Goal: Find specific page/section: Find specific page/section

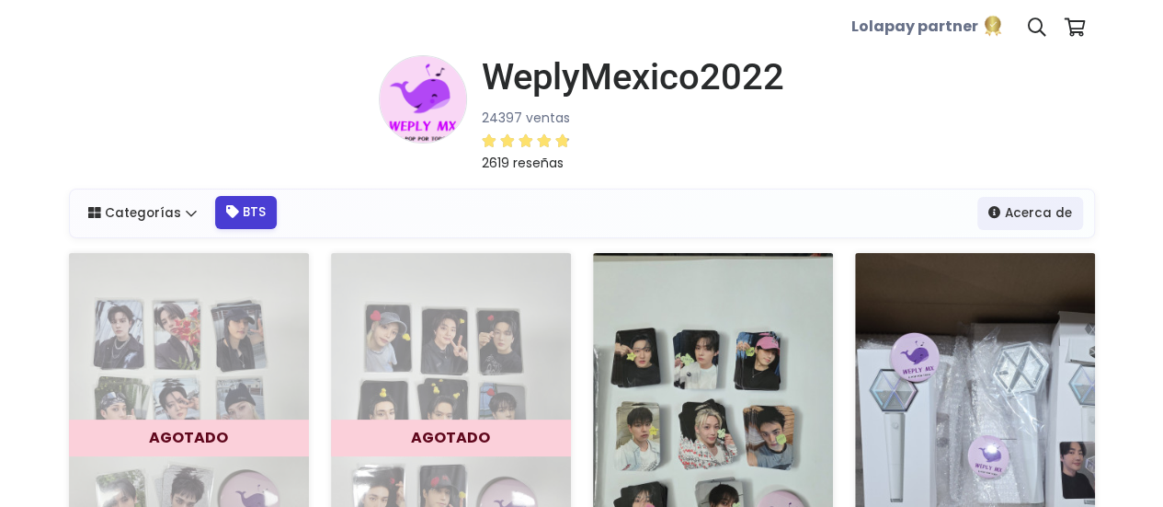
click at [234, 207] on link "BTS" at bounding box center [246, 212] width 62 height 33
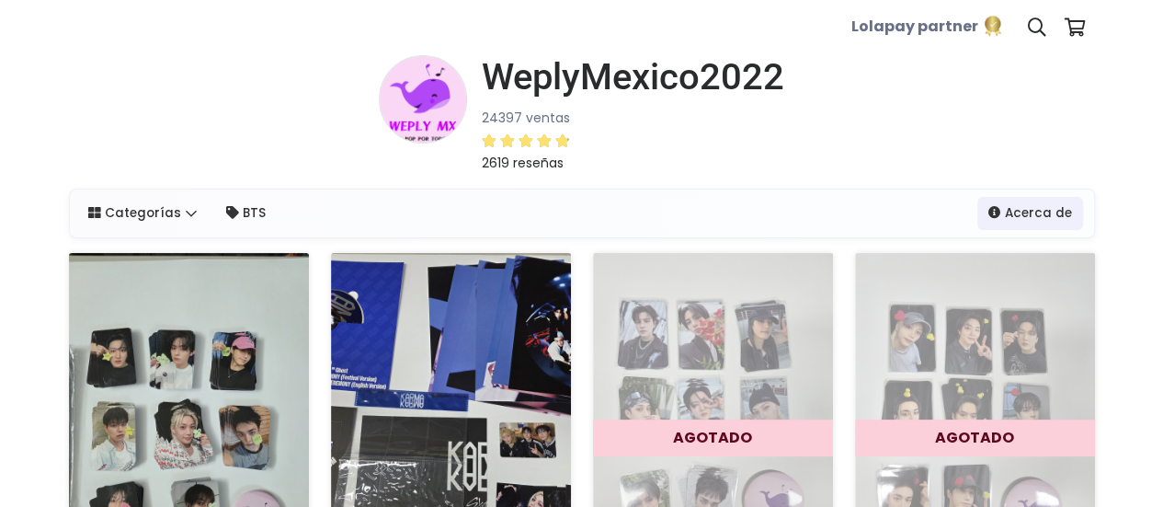
click at [479, 84] on link "WeplyMexico2022" at bounding box center [625, 77] width 317 height 44
click at [163, 211] on link "Categorías" at bounding box center [143, 212] width 132 height 33
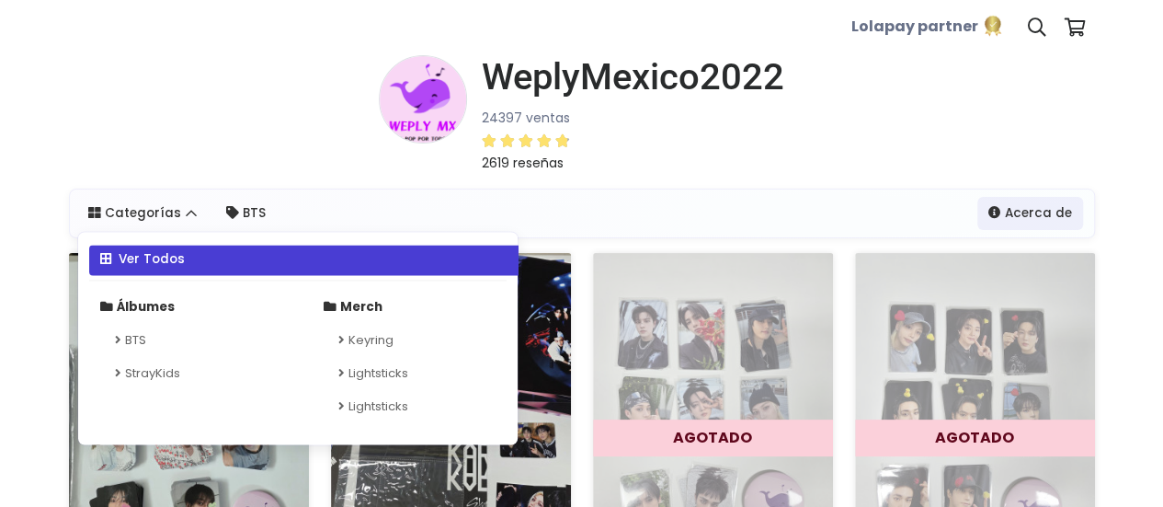
click at [138, 252] on link "Ver Todos" at bounding box center [309, 260] width 440 height 30
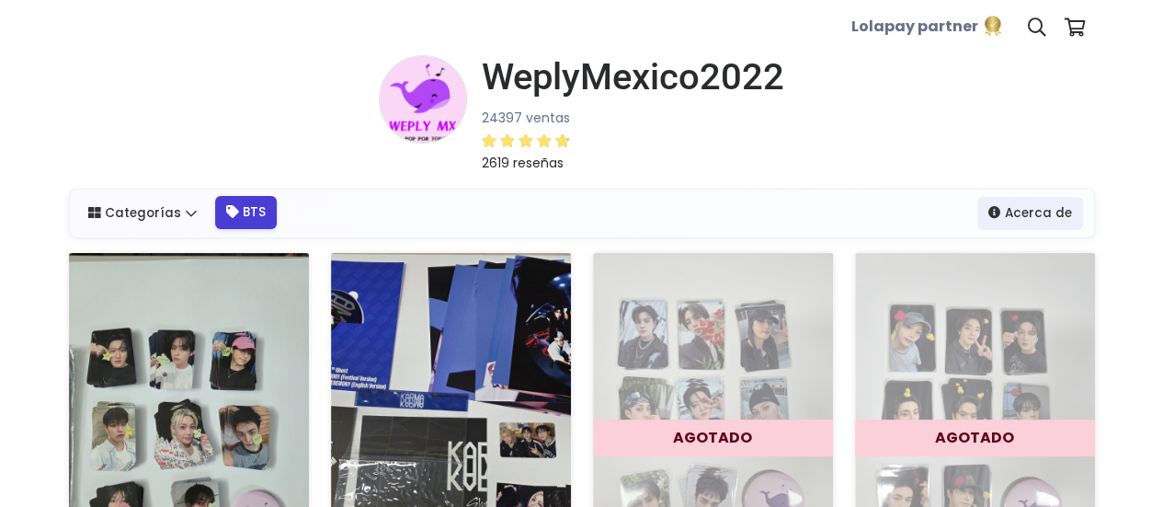
click at [240, 214] on link "BTS" at bounding box center [246, 212] width 62 height 33
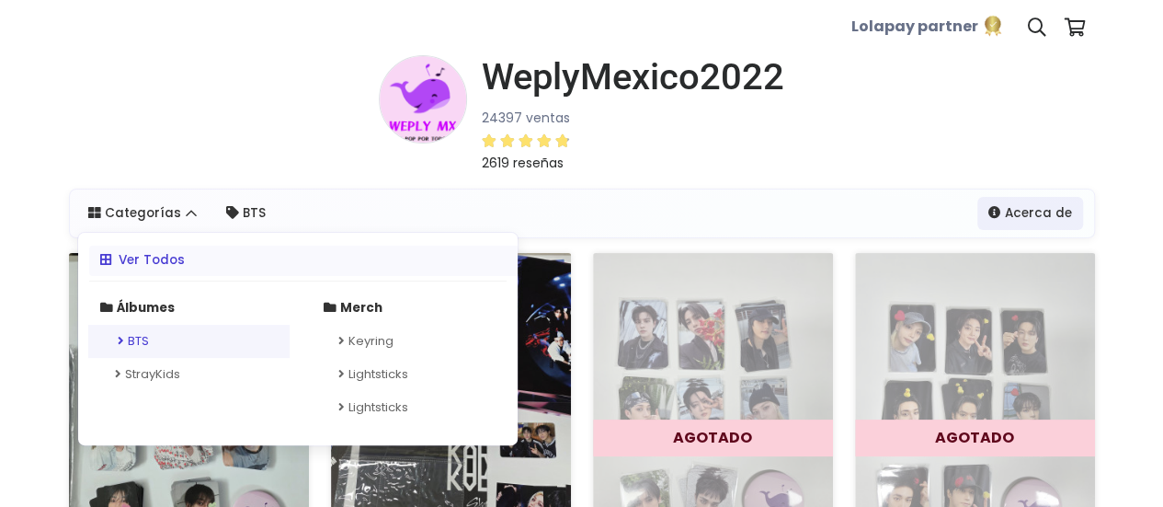
click at [153, 338] on link "BTS" at bounding box center [188, 341] width 201 height 33
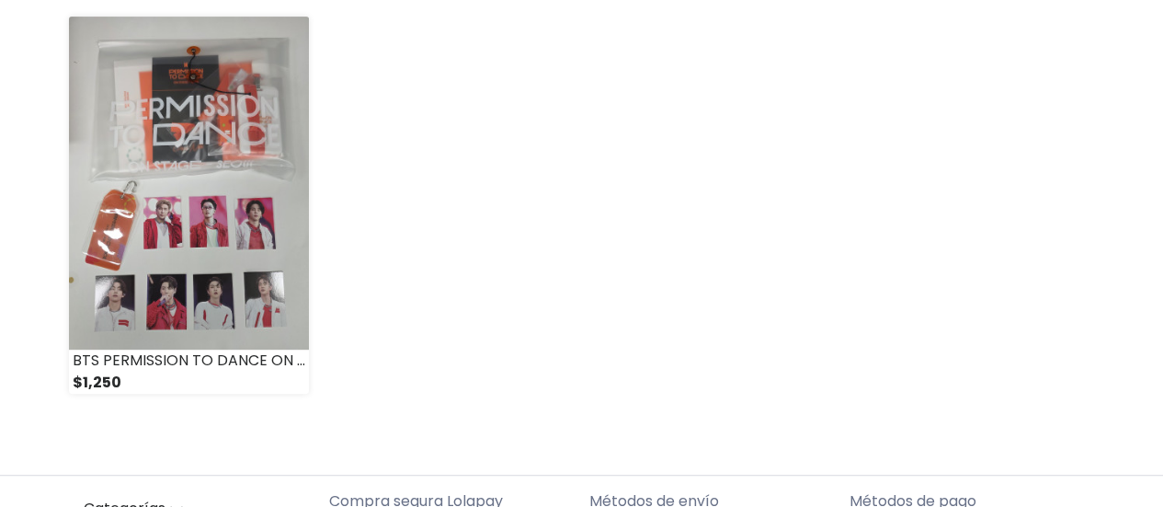
scroll to position [289, 0]
